Goal: Information Seeking & Learning: Learn about a topic

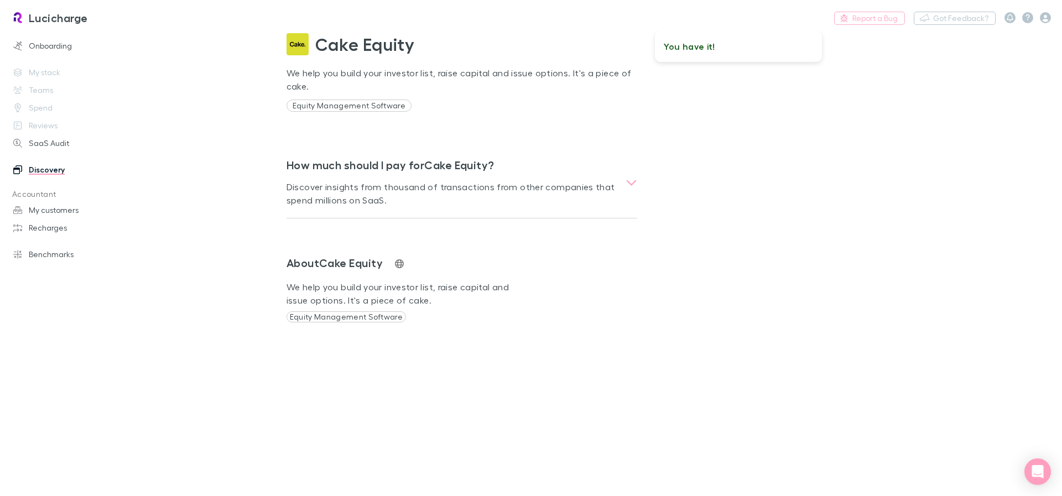
click at [58, 168] on link "Discovery" at bounding box center [75, 170] width 147 height 18
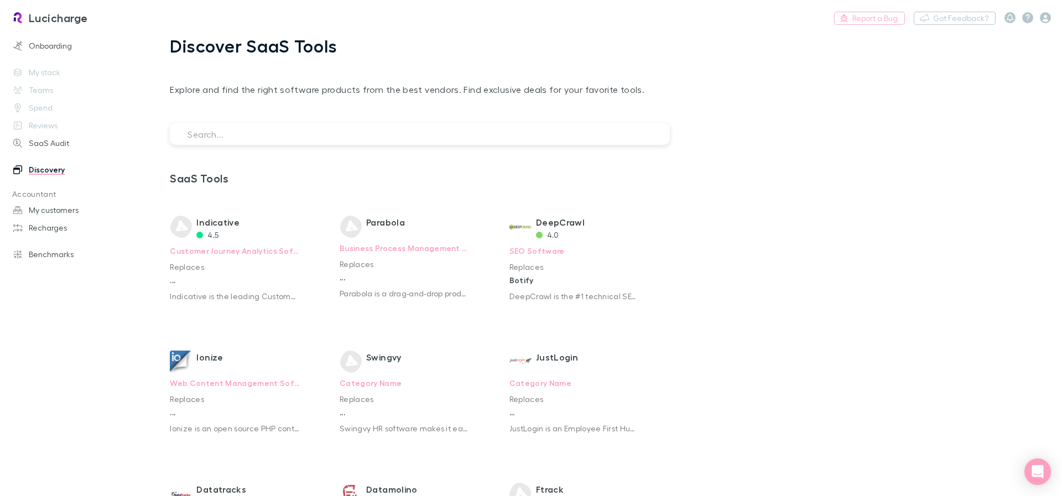
click at [300, 130] on input "search" at bounding box center [420, 134] width 500 height 22
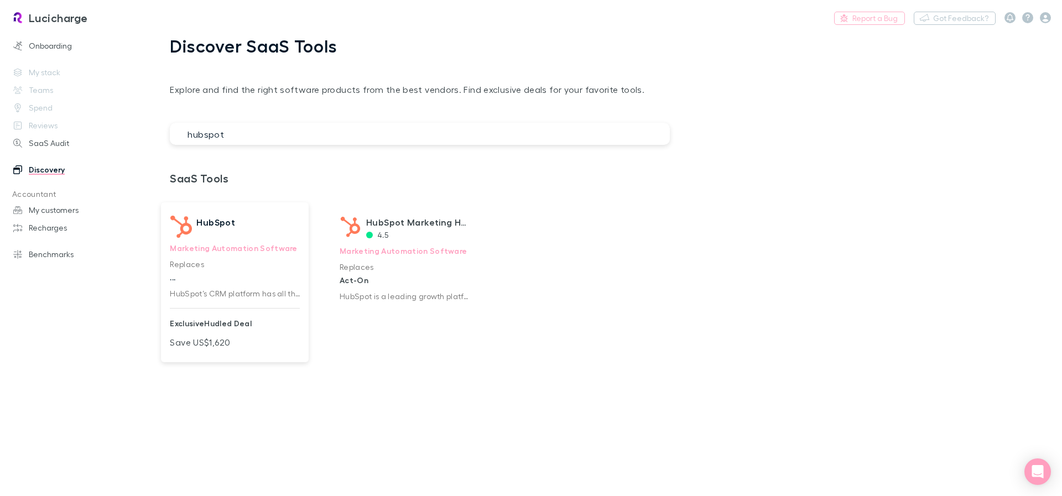
type input "hubspot"
click at [246, 263] on p "Replaces" at bounding box center [235, 264] width 130 height 12
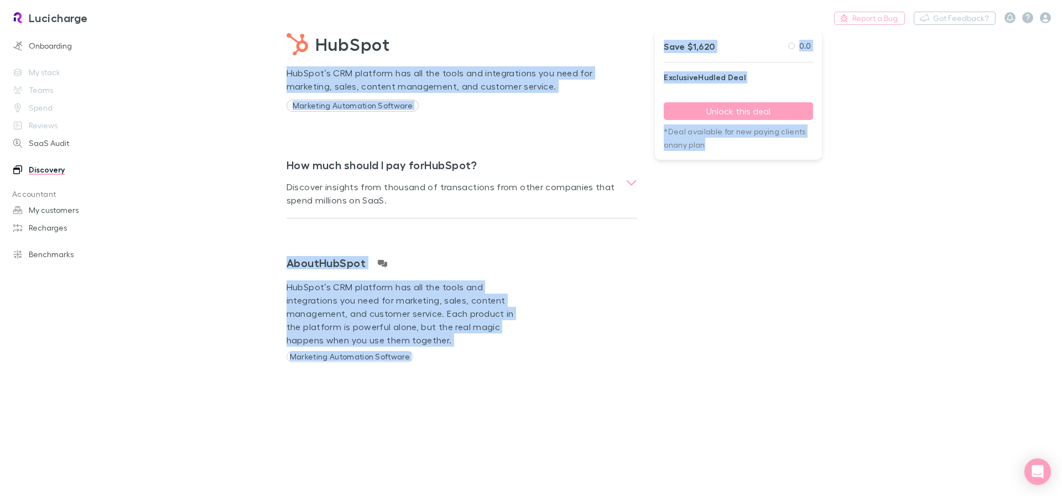
drag, startPoint x: 300, startPoint y: 60, endPoint x: 646, endPoint y: 340, distance: 445.1
click at [646, 340] on div "HubSpot HubSpot’s CRM platform has all the tools and integrations you need for …" at bounding box center [545, 200] width 553 height 375
click at [646, 340] on div "Save $1,620 0.0 Exclusive Hudled Deal Unlock this deal *Deal available for new …" at bounding box center [729, 200] width 184 height 375
